Goal: Task Accomplishment & Management: Manage account settings

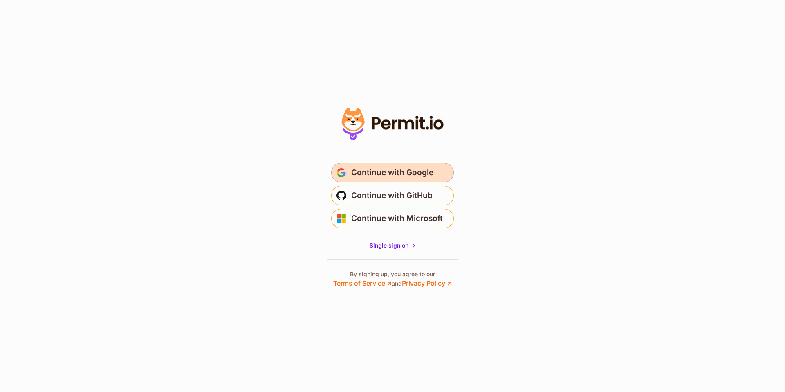
click at [382, 175] on span "Continue with Google" at bounding box center [392, 172] width 82 height 13
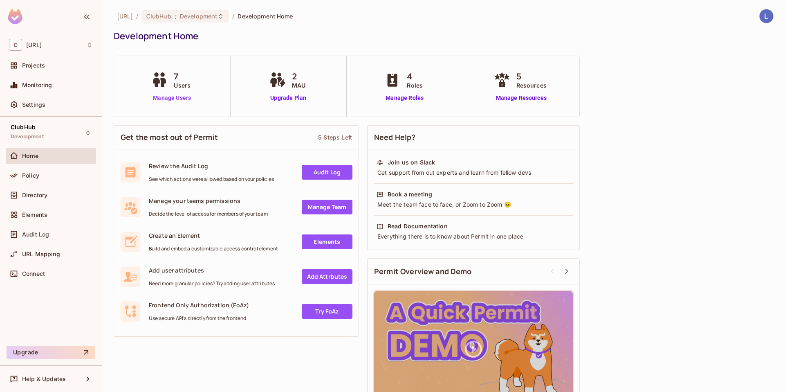
click at [167, 97] on link "Manage Users" at bounding box center [171, 98] width 45 height 9
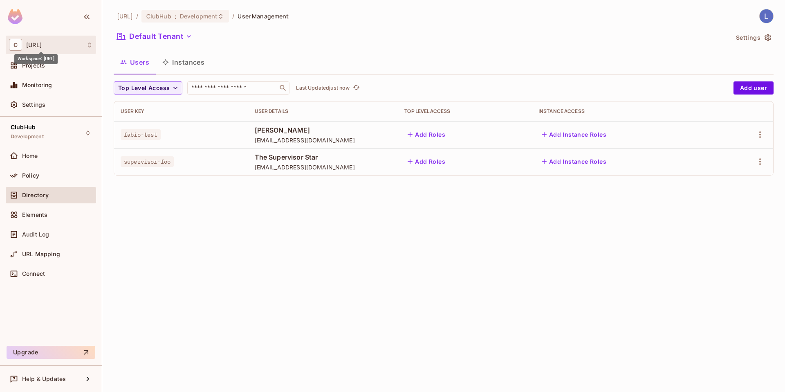
click at [42, 45] on span "[URL]" at bounding box center [34, 45] width 16 height 7
click at [167, 233] on div at bounding box center [392, 196] width 785 height 392
click at [188, 35] on icon "button" at bounding box center [189, 36] width 8 height 8
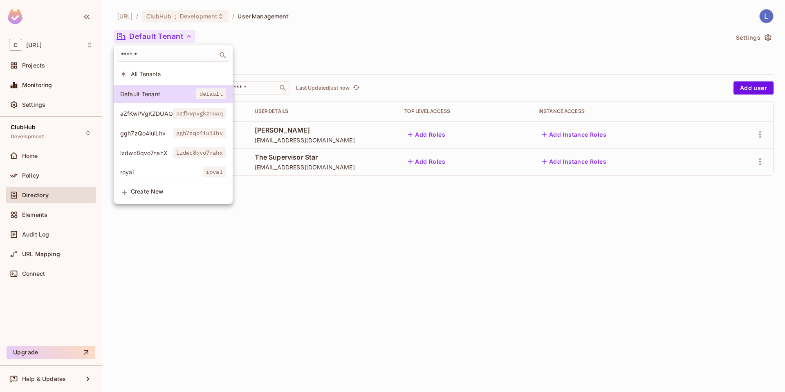
click at [309, 231] on div at bounding box center [392, 196] width 785 height 392
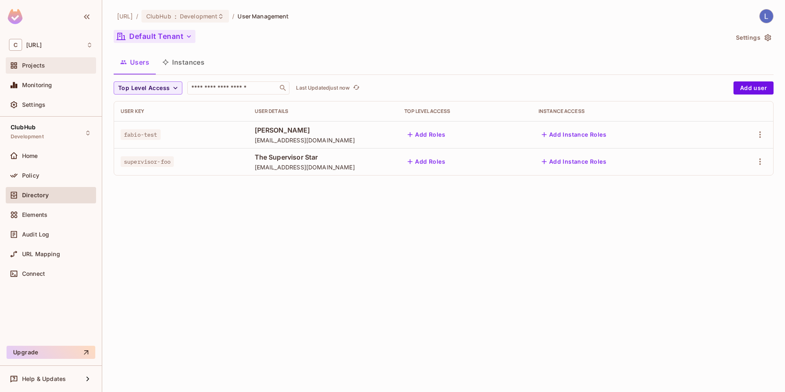
click at [43, 64] on span "Projects" at bounding box center [33, 65] width 23 height 7
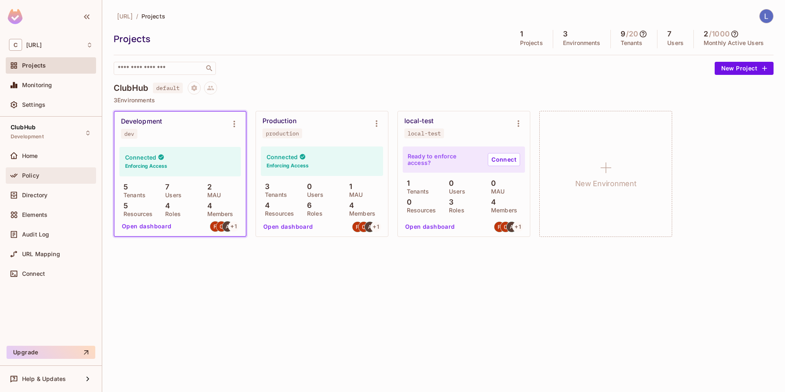
click at [34, 174] on span "Policy" at bounding box center [30, 175] width 17 height 7
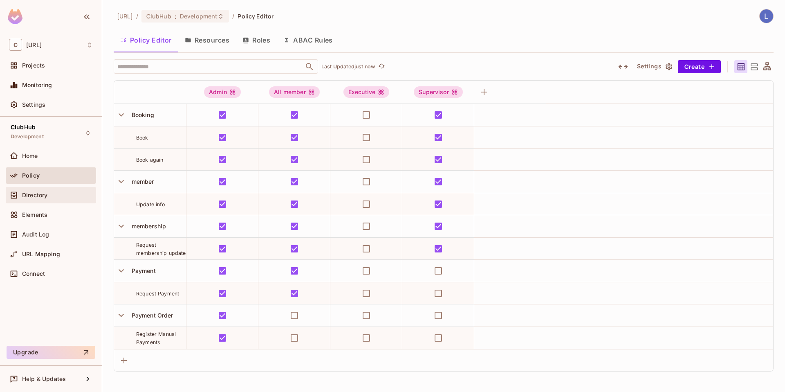
click at [22, 193] on span "Directory" at bounding box center [34, 195] width 25 height 7
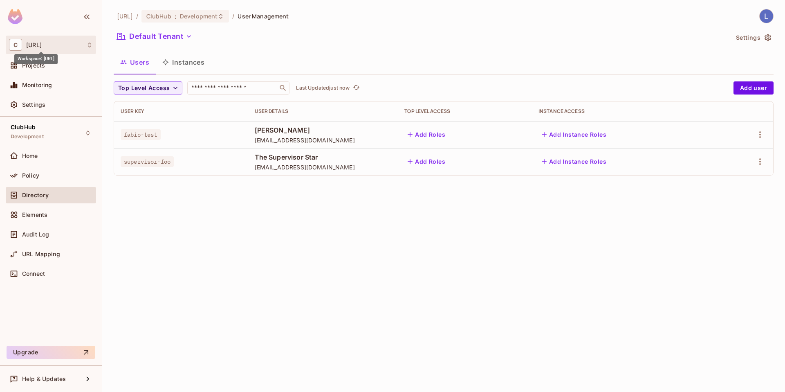
click at [42, 45] on span "[URL]" at bounding box center [34, 45] width 16 height 7
click at [137, 238] on div at bounding box center [392, 196] width 785 height 392
click at [42, 47] on span "[URL]" at bounding box center [34, 45] width 16 height 7
click at [159, 219] on div at bounding box center [392, 196] width 785 height 392
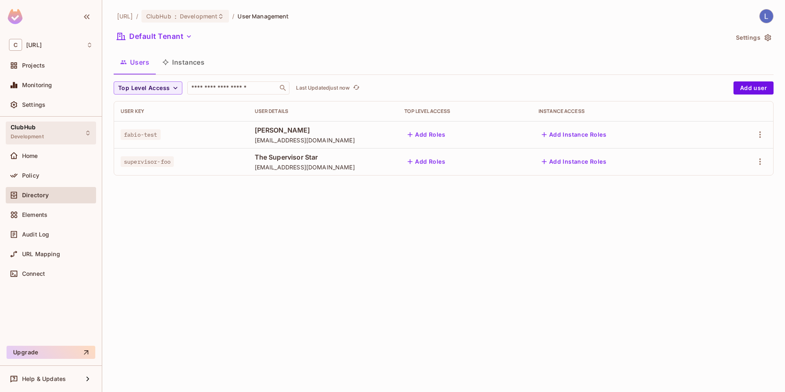
click at [45, 132] on div "ClubHub Development" at bounding box center [51, 132] width 90 height 22
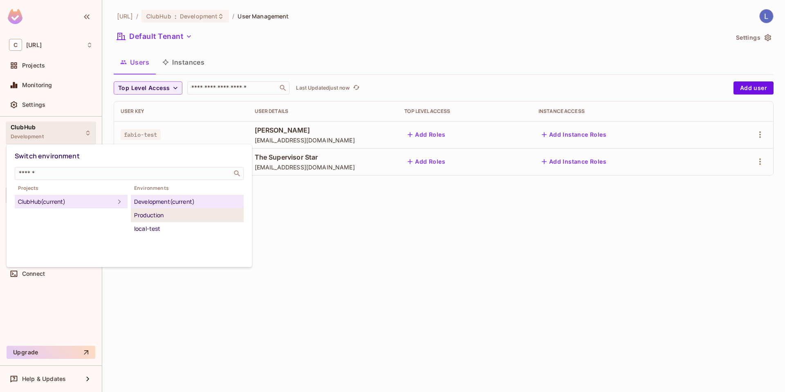
click at [160, 216] on div "Production" at bounding box center [187, 215] width 106 height 10
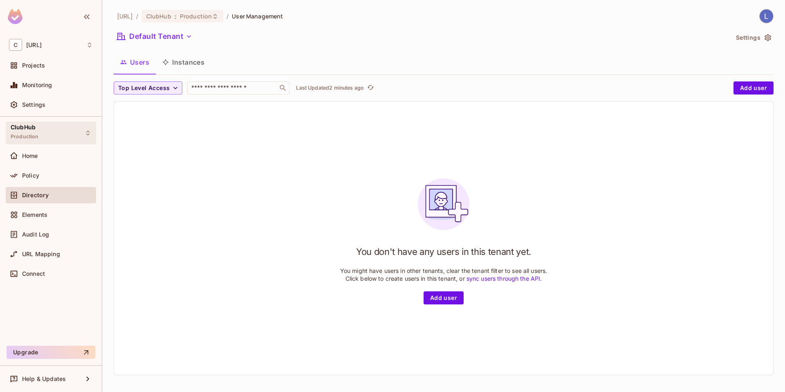
click at [41, 127] on div "ClubHub Production" at bounding box center [51, 132] width 90 height 22
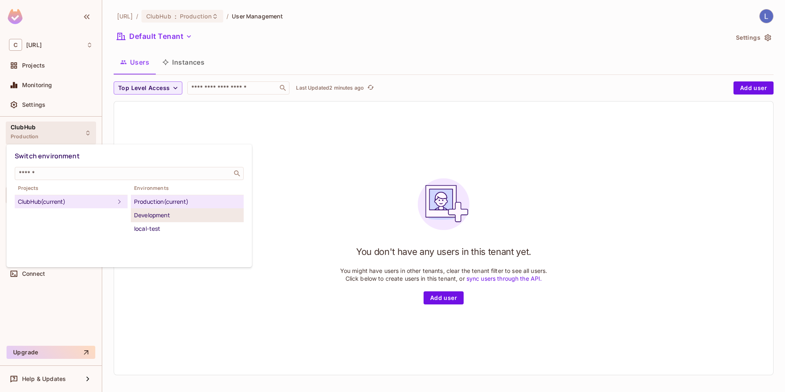
click at [155, 216] on div "Development" at bounding box center [187, 215] width 106 height 10
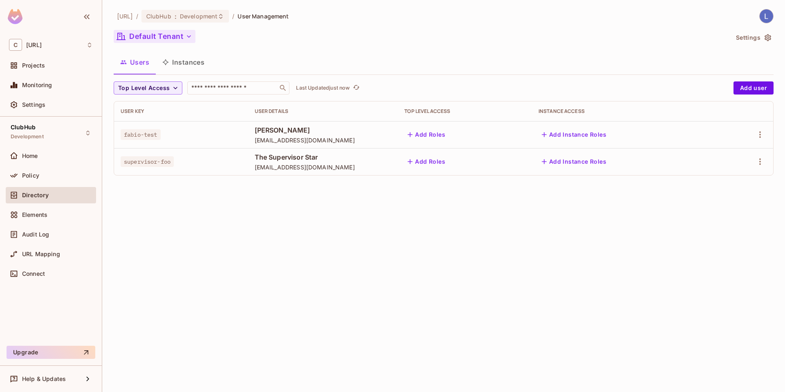
click at [191, 37] on icon "button" at bounding box center [189, 36] width 8 height 8
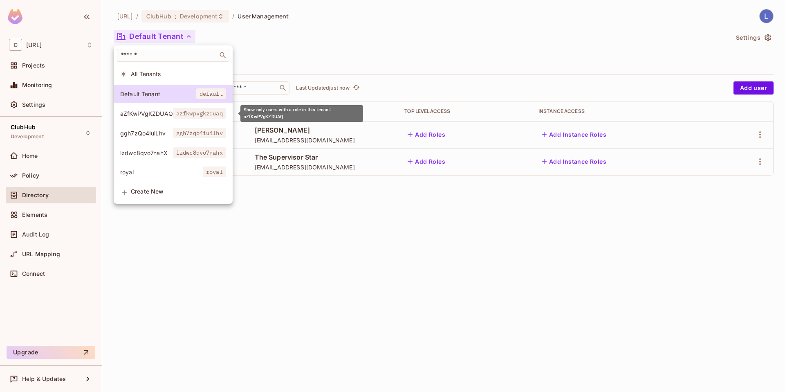
click at [154, 114] on span "aZfKwPVgKZDUAQ" at bounding box center [146, 114] width 53 height 8
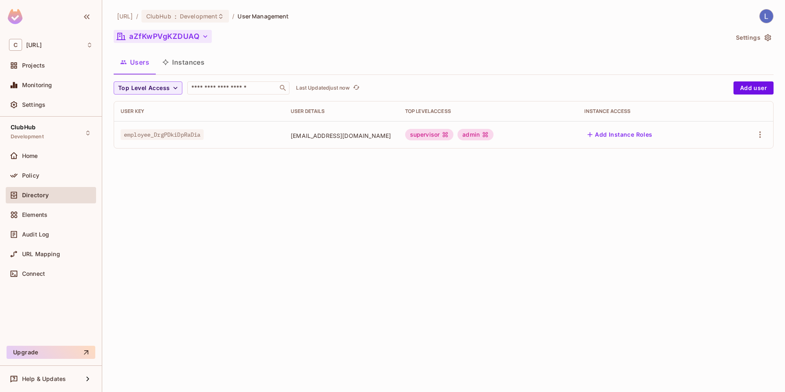
click at [227, 136] on div "employee_DrgPDkiDpRaDia" at bounding box center [199, 134] width 157 height 8
click at [761, 135] on icon "button" at bounding box center [760, 135] width 10 height 10
click at [719, 152] on div "Edit" at bounding box center [716, 153] width 11 height 8
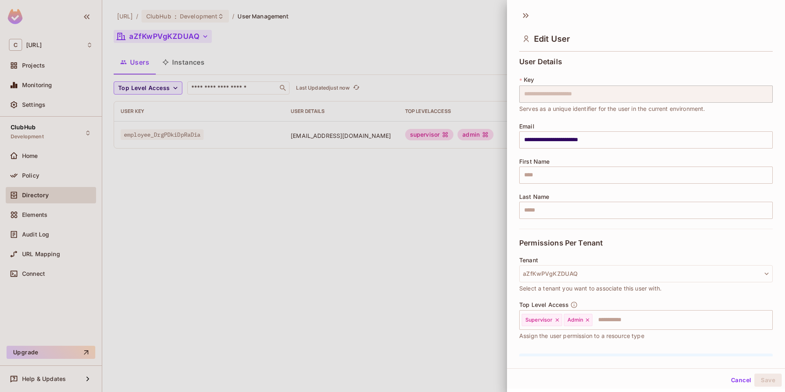
click at [490, 295] on div at bounding box center [392, 196] width 785 height 392
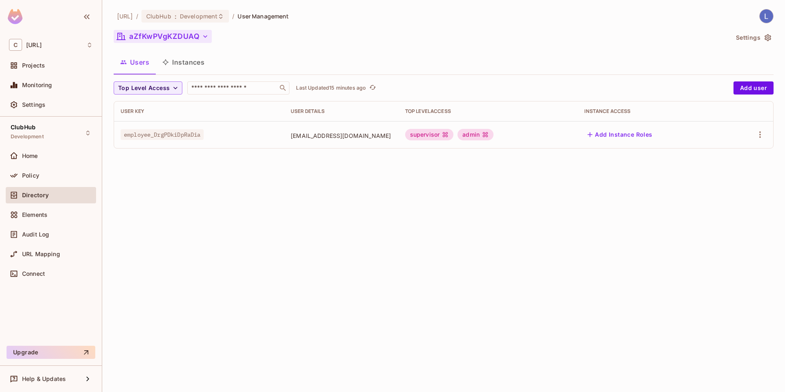
click at [204, 38] on icon "button" at bounding box center [205, 36] width 8 height 8
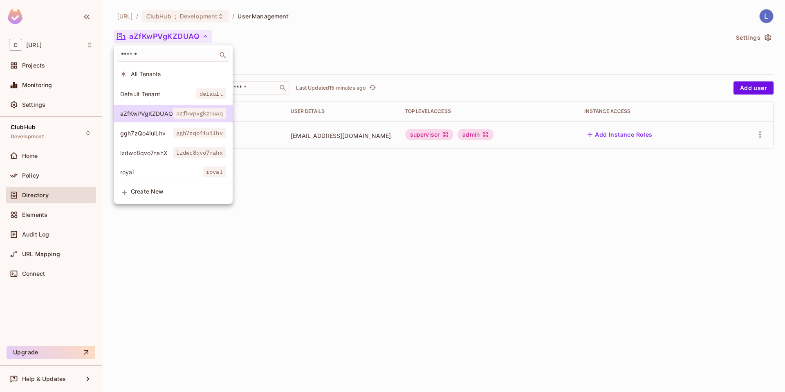
click at [199, 254] on div at bounding box center [392, 196] width 785 height 392
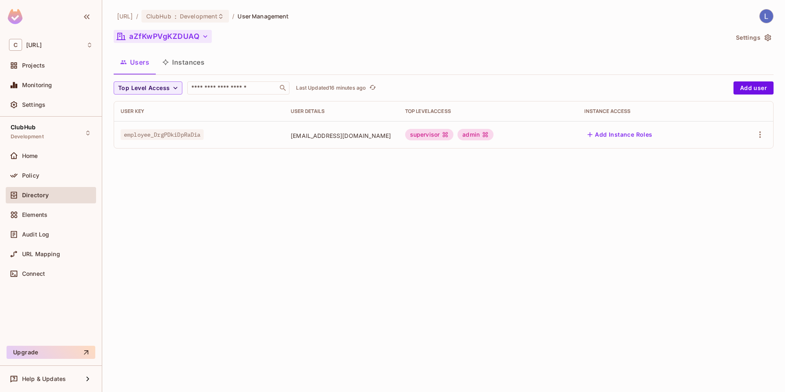
click at [201, 36] on icon "button" at bounding box center [205, 36] width 8 height 8
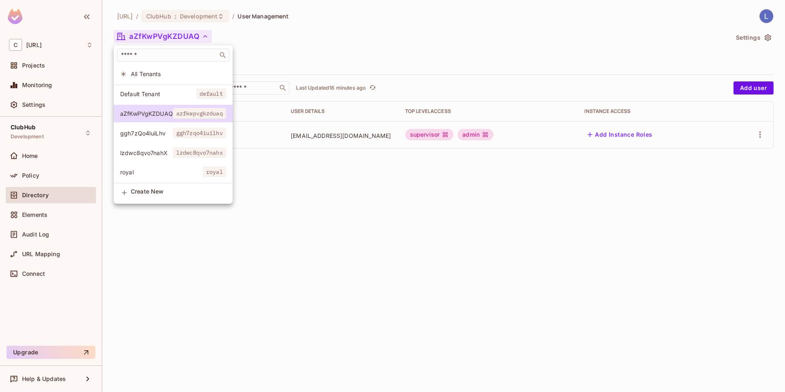
click at [292, 221] on div at bounding box center [392, 196] width 785 height 392
